Goal: Information Seeking & Learning: Learn about a topic

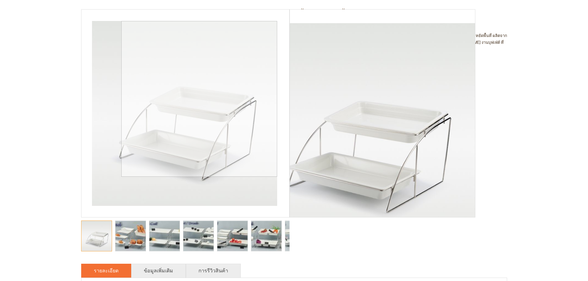
scroll to position [123, 0]
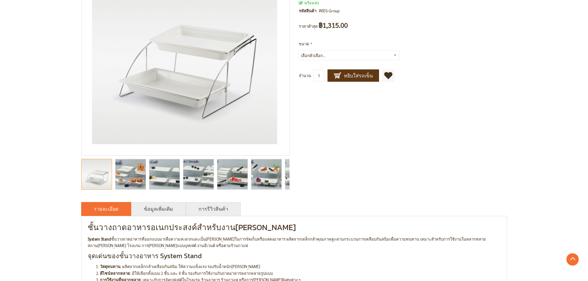
click at [139, 176] on img "catering food display stands, buffet display stands, catering display stands, b…" at bounding box center [130, 174] width 53 height 30
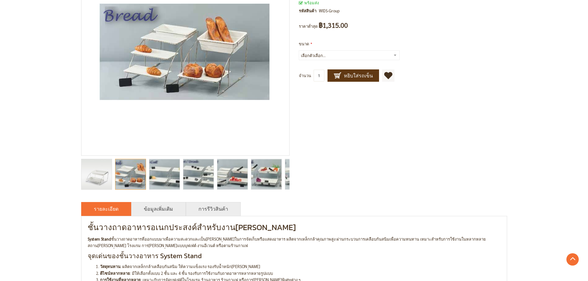
click at [175, 178] on img "catering food display stands, buffet display stands, catering display stands, b…" at bounding box center [165, 174] width 52 height 30
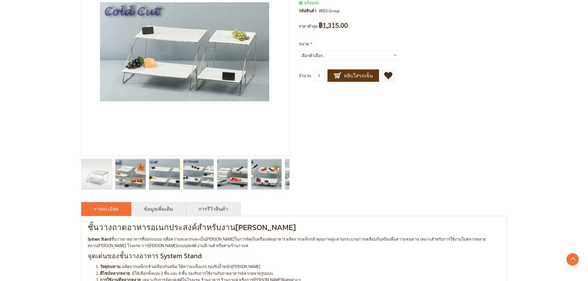
click at [199, 178] on img "catering food display stands, buffet display stands, catering display stands, b…" at bounding box center [199, 174] width 52 height 30
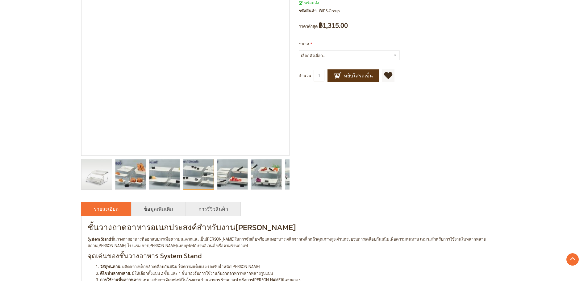
click at [228, 180] on img "catering food display stands, buffet display stands, catering display stands, b…" at bounding box center [232, 174] width 52 height 30
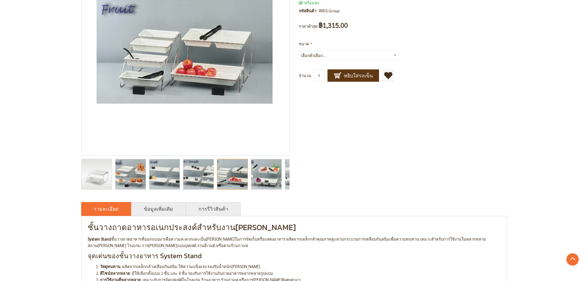
click at [256, 181] on img "catering food display stands, buffet display stands, catering display stands, b…" at bounding box center [266, 174] width 55 height 30
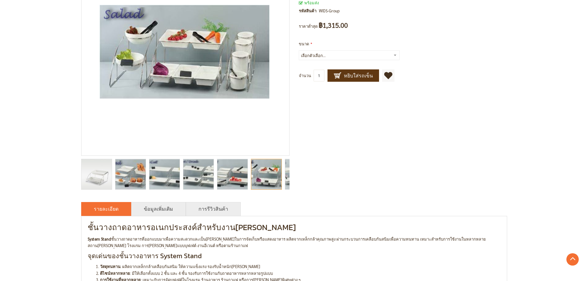
click at [284, 184] on div "catering food display stands, buffet display stands, catering display stands, b…" at bounding box center [268, 174] width 34 height 37
click at [289, 181] on img "catering food display stands, buffet display stands, catering display stands, b…" at bounding box center [300, 174] width 62 height 30
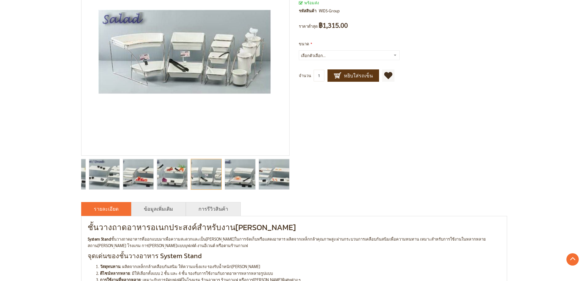
click at [283, 181] on img "catering food display stands, buffet display stands, catering display stands, b…" at bounding box center [274, 174] width 52 height 30
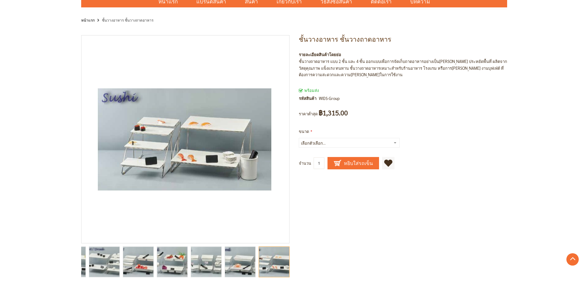
scroll to position [31, 0]
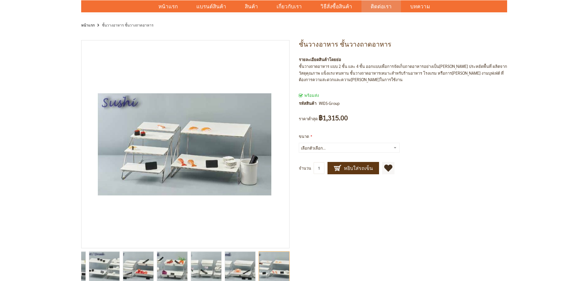
click at [379, 4] on span "ติดต่อเรา" at bounding box center [381, 6] width 21 height 13
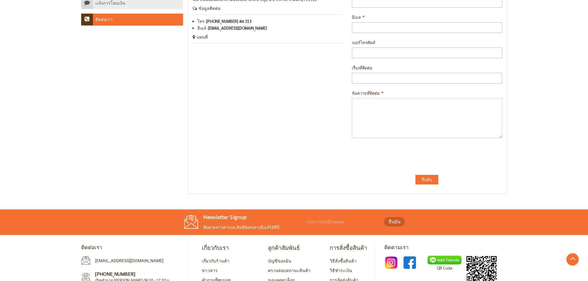
scroll to position [159, 0]
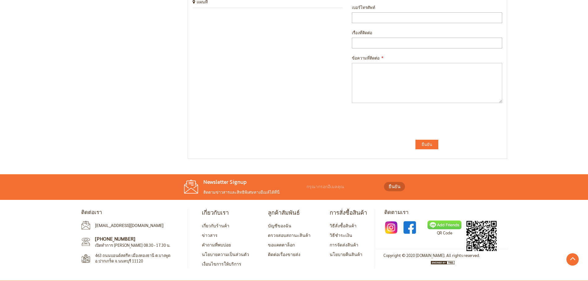
click at [444, 224] on img at bounding box center [444, 225] width 34 height 9
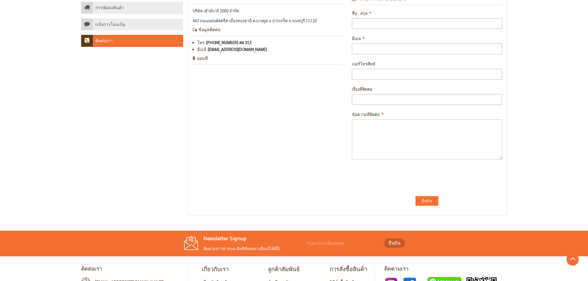
scroll to position [0, 0]
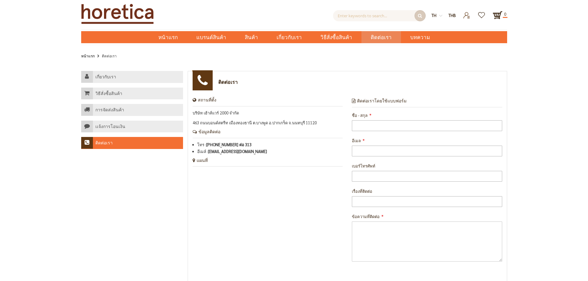
click at [117, 11] on img at bounding box center [117, 14] width 73 height 20
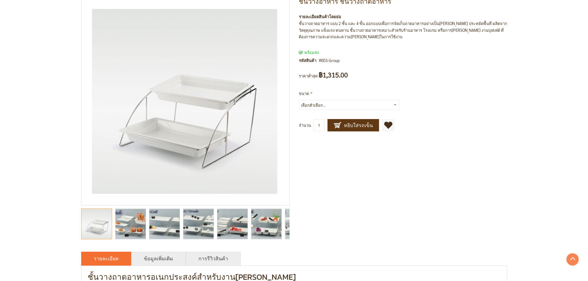
scroll to position [73, 0]
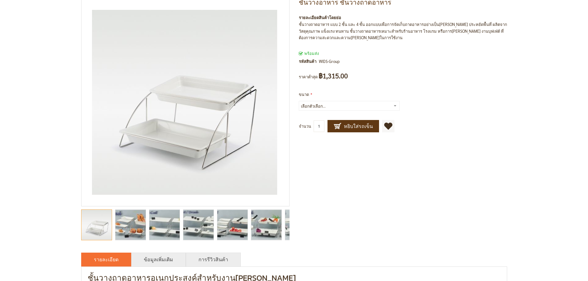
click at [280, 226] on img "catering food display stands, buffet display stands, catering display stands, b…" at bounding box center [266, 225] width 55 height 30
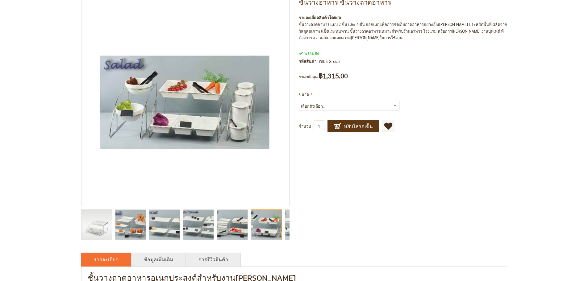
click at [277, 227] on div at bounding box center [266, 225] width 31 height 31
click at [285, 231] on img "catering food display stands, buffet display stands, catering display stands, b…" at bounding box center [300, 225] width 62 height 30
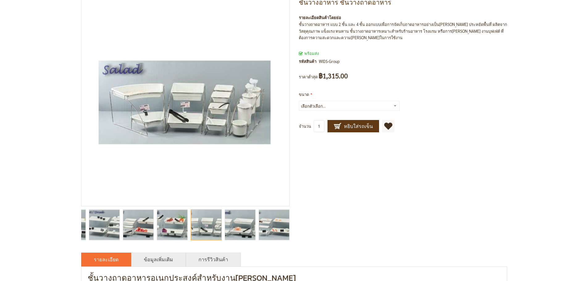
click at [286, 232] on img "catering food display stands, buffet display stands, catering display stands, b…" at bounding box center [274, 225] width 52 height 30
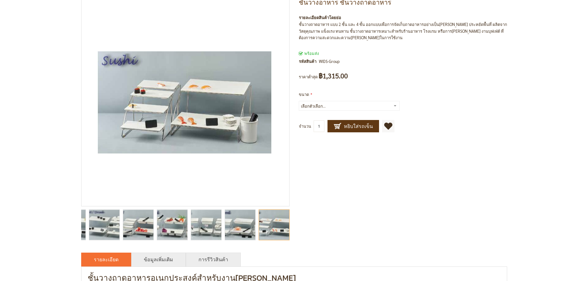
click at [287, 232] on div at bounding box center [274, 225] width 31 height 31
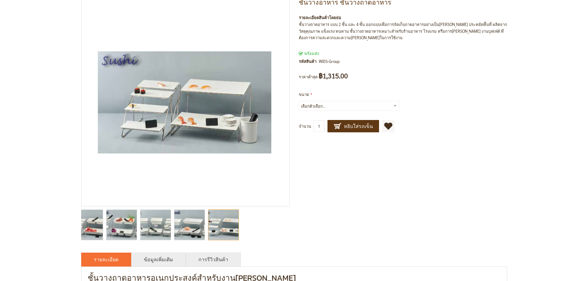
click at [100, 212] on div at bounding box center [87, 224] width 302 height 37
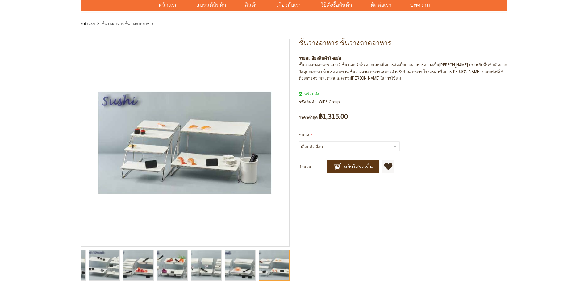
scroll to position [0, 0]
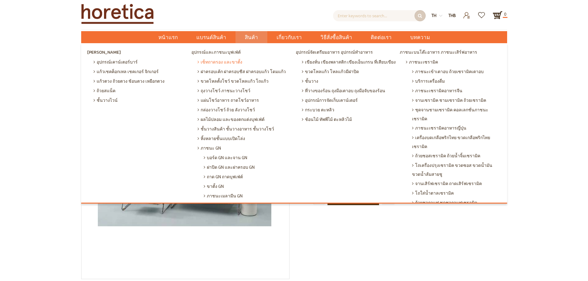
click at [234, 64] on span "เซ็ทถาดรอง และขาตั้ง" at bounding box center [220, 62] width 45 height 10
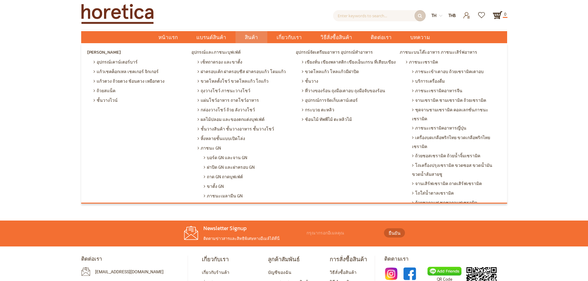
click at [251, 37] on span "สินค้า" at bounding box center [251, 37] width 13 height 13
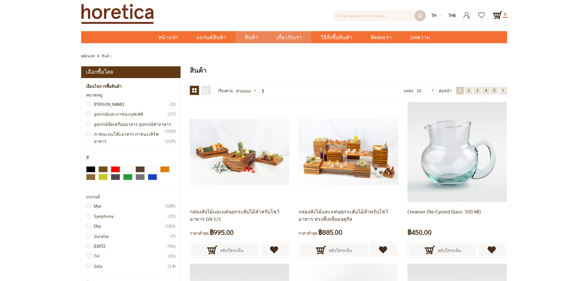
click at [290, 39] on span "เกี่ยวกับเรา" at bounding box center [289, 37] width 25 height 13
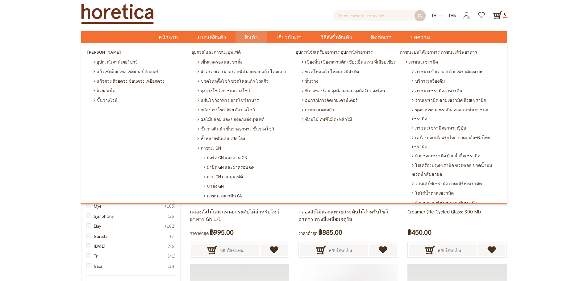
click at [252, 38] on span "สินค้า" at bounding box center [251, 37] width 13 height 13
click at [242, 71] on span "ฝาครอบเค้ก ฝาครอบชีส ฝาครอบแก้ว โดมแก้ว" at bounding box center [242, 72] width 88 height 10
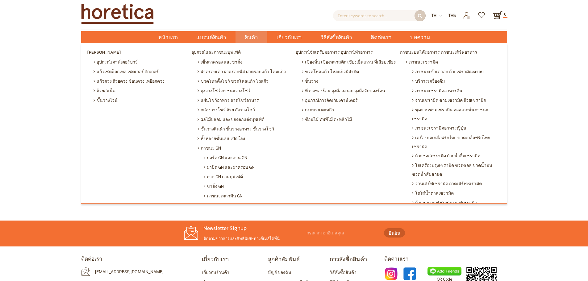
click at [248, 38] on span "สินค้า" at bounding box center [251, 37] width 13 height 13
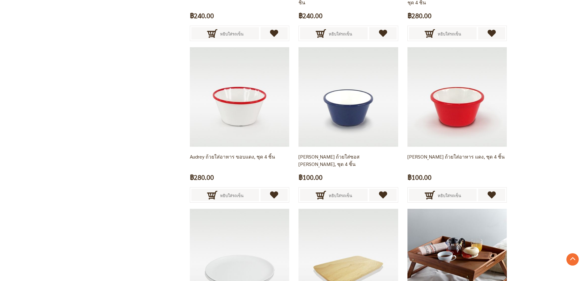
scroll to position [1173, 0]
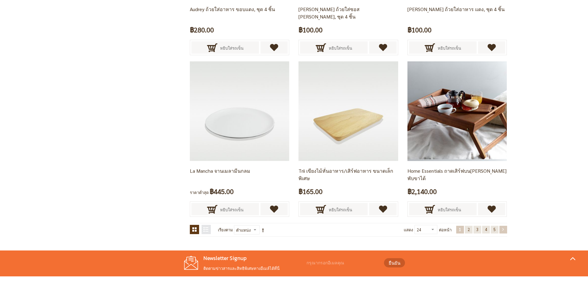
click at [501, 229] on link "หน้า ถัดไป" at bounding box center [503, 230] width 8 height 8
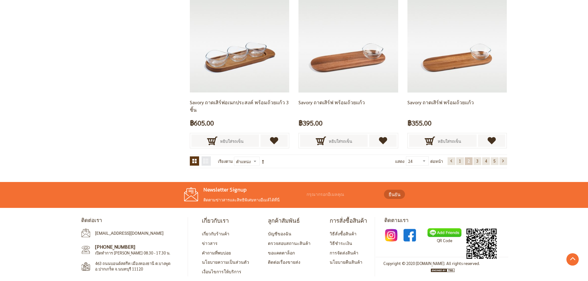
scroll to position [1250, 0]
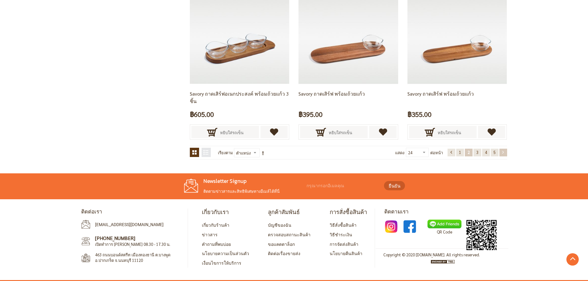
click at [502, 150] on link "หน้า ถัดไป" at bounding box center [503, 153] width 8 height 8
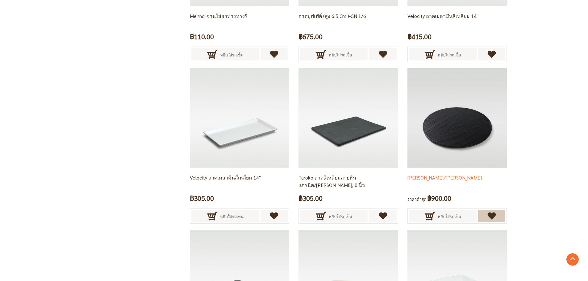
scroll to position [1195, 0]
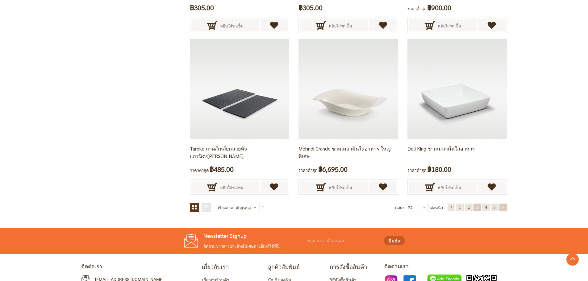
click at [505, 206] on link "หน้า ถัดไป" at bounding box center [503, 208] width 8 height 8
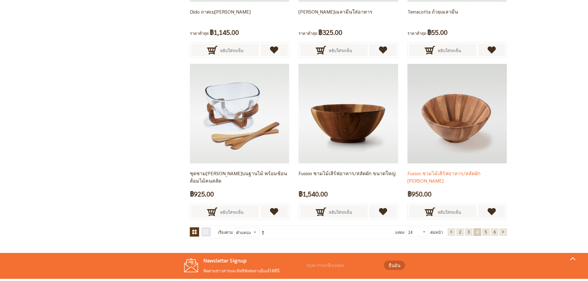
scroll to position [1250, 0]
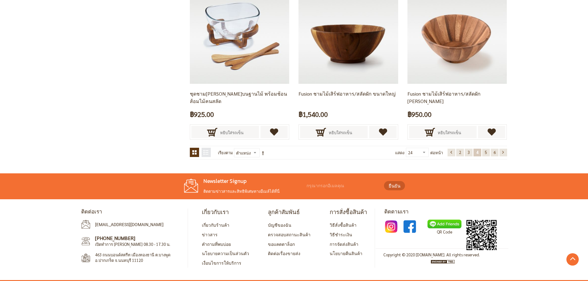
click at [502, 157] on div "แสดง 24 36 48 ทั้งหมด ต่อหน้า หน้า หน้า ก่อนหน้า หน้า 2 3" at bounding box center [451, 153] width 112 height 10
click at [501, 153] on link "หน้า ถัดไป" at bounding box center [503, 153] width 8 height 8
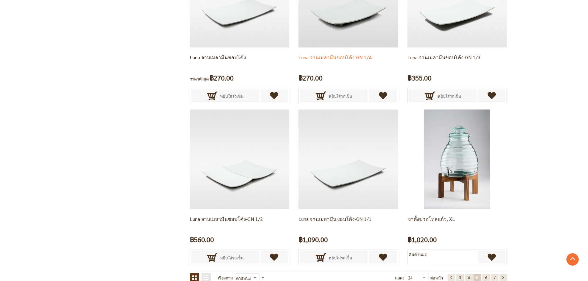
scroll to position [1250, 0]
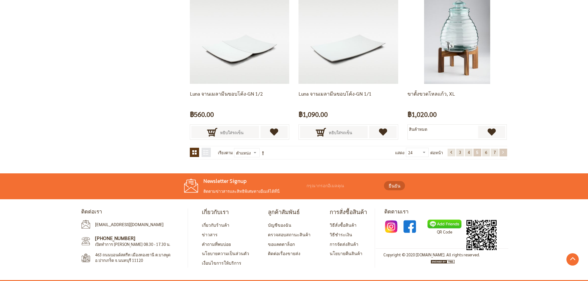
click at [501, 154] on link "หน้า ถัดไป" at bounding box center [503, 153] width 8 height 8
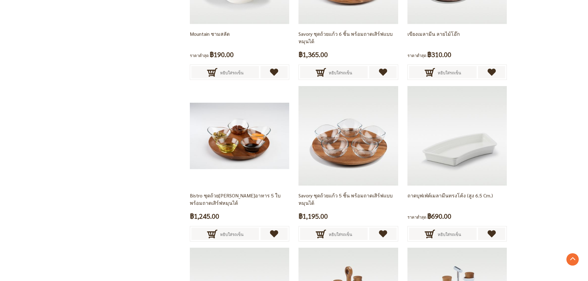
scroll to position [1010, 0]
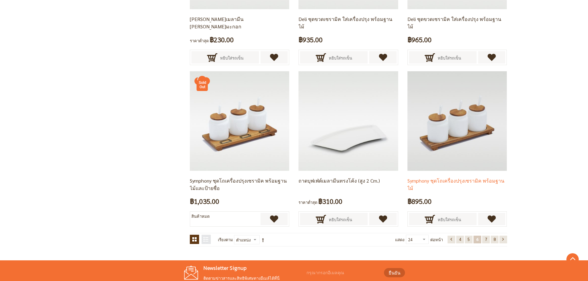
scroll to position [1250, 0]
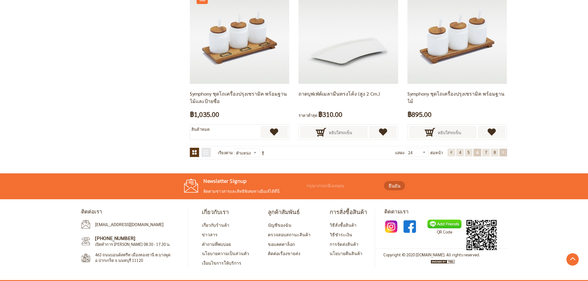
click at [506, 153] on link "หน้า ถัดไป" at bounding box center [503, 153] width 8 height 8
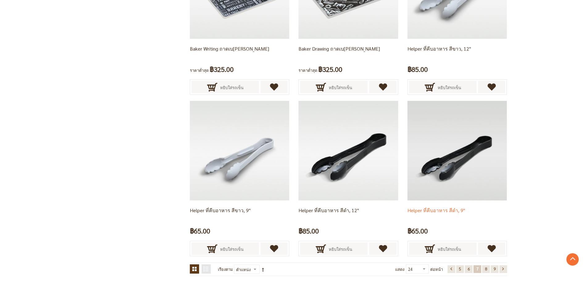
scroll to position [1250, 0]
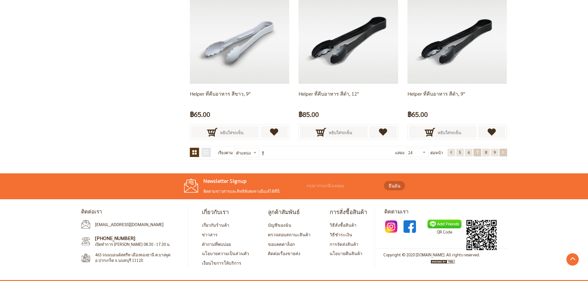
click at [502, 154] on link "หน้า ถัดไป" at bounding box center [503, 153] width 8 height 8
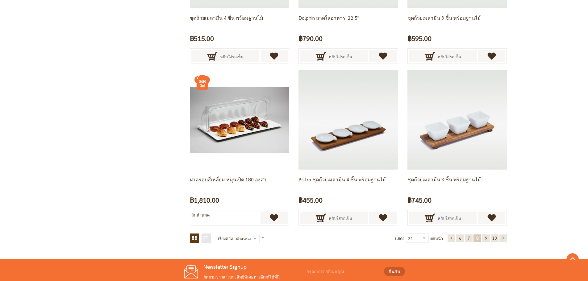
scroll to position [1250, 0]
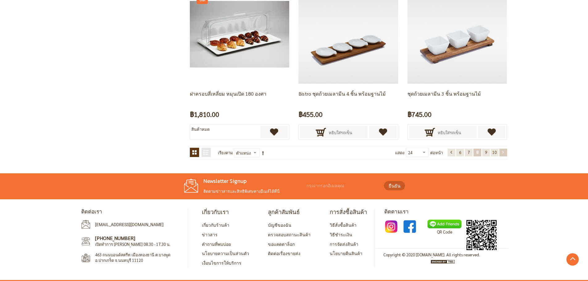
click at [503, 152] on link "หน้า ถัดไป" at bounding box center [503, 153] width 8 height 8
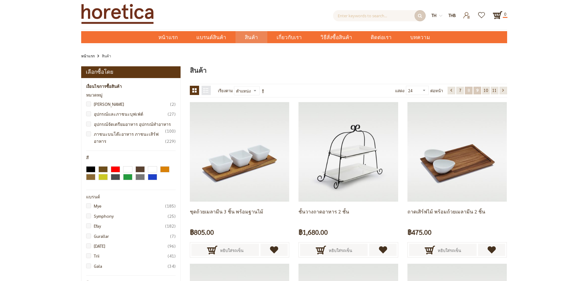
click at [469, 93] on link "หน้า 8" at bounding box center [469, 91] width 8 height 8
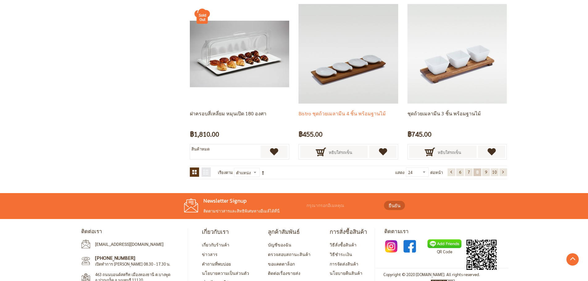
scroll to position [1219, 0]
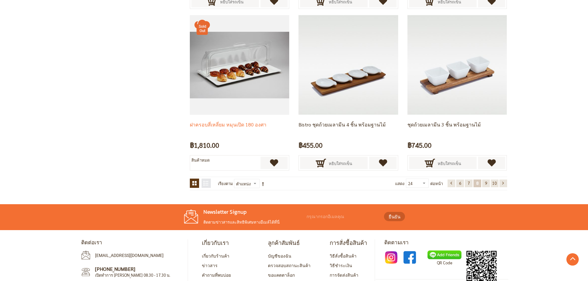
click at [253, 124] on link "ฝาครอบสี่เหลี่ยม หมุนเปิด 180 องศา" at bounding box center [228, 124] width 77 height 6
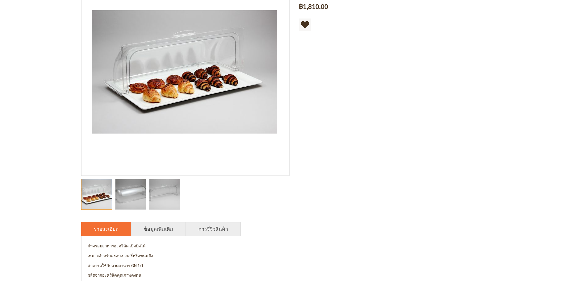
scroll to position [123, 0]
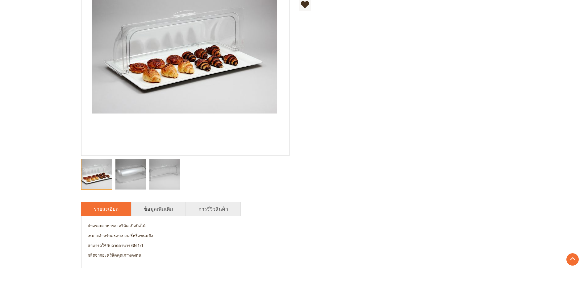
click at [114, 177] on div "rrolling dome cover, acrylic dome cover, cake cover, cake display with cover, p…" at bounding box center [98, 174] width 34 height 37
click at [125, 176] on img "rolling dome cover, acrylic dome cover, cake cover, cake display with cover, pl…" at bounding box center [130, 174] width 45 height 30
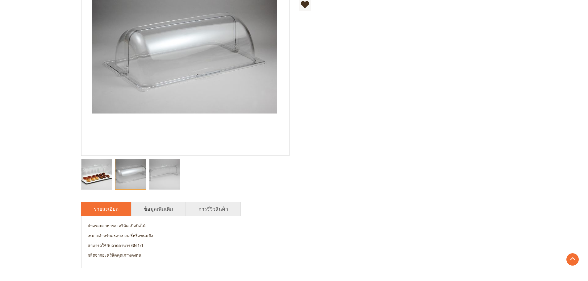
click at [164, 180] on img "rolling dome cover, acrylic dome cover, cake cover, cake display with cover, pl…" at bounding box center [164, 174] width 45 height 30
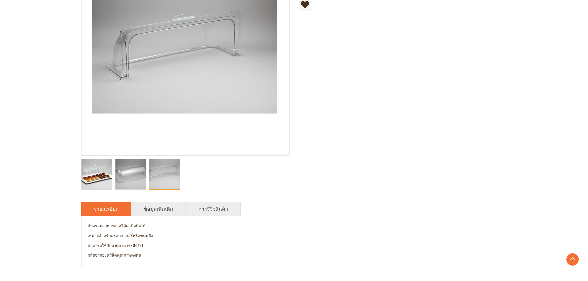
click at [98, 174] on img "rrolling dome cover, acrylic dome cover, cake cover, cake display with cover, p…" at bounding box center [96, 174] width 45 height 30
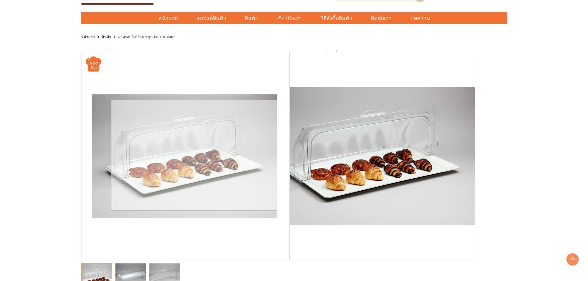
scroll to position [17, 0]
